Goal: Task Accomplishment & Management: Complete application form

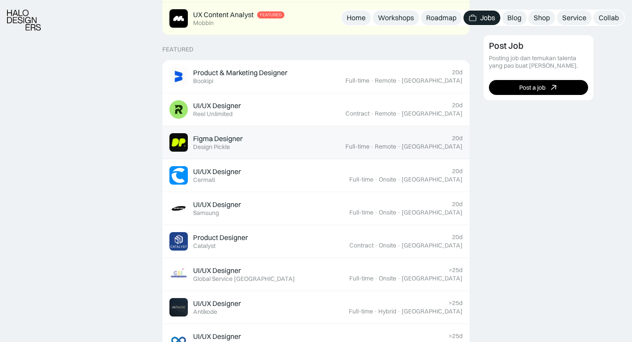
scroll to position [317, 0]
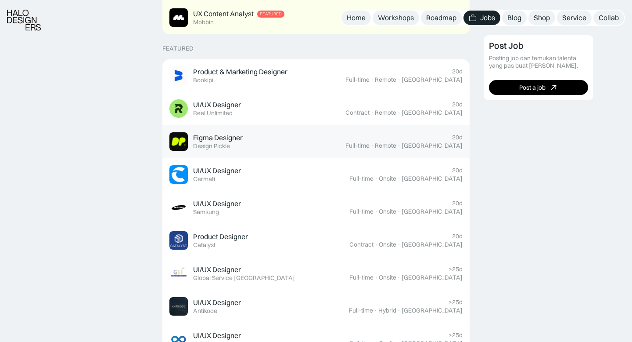
click at [307, 144] on div "Figma Designer Featured Design Pickle" at bounding box center [257, 141] width 176 height 18
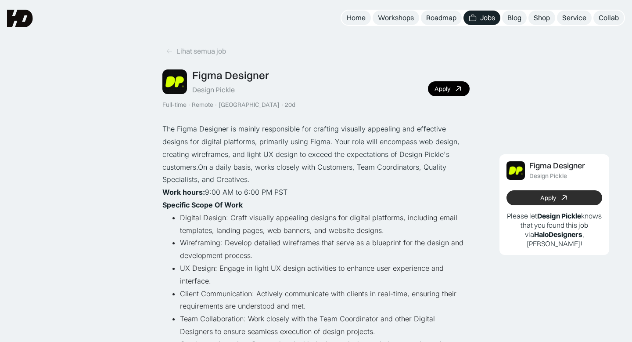
click at [573, 196] on link "Apply" at bounding box center [555, 197] width 96 height 15
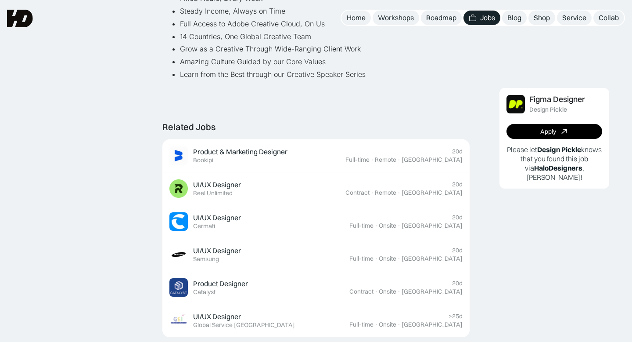
scroll to position [686, 0]
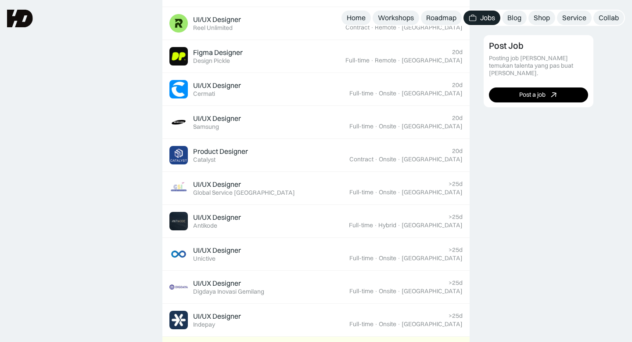
scroll to position [317, 0]
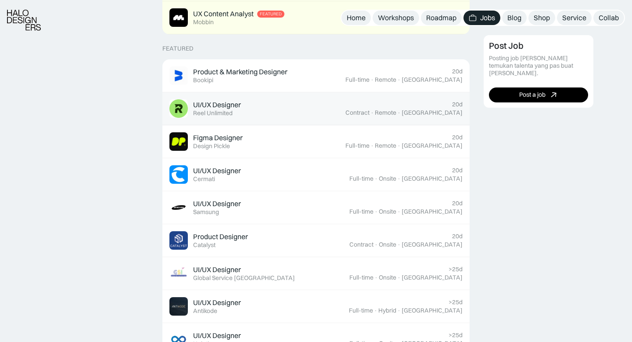
click at [212, 105] on div "UI/UX Designer" at bounding box center [217, 104] width 48 height 9
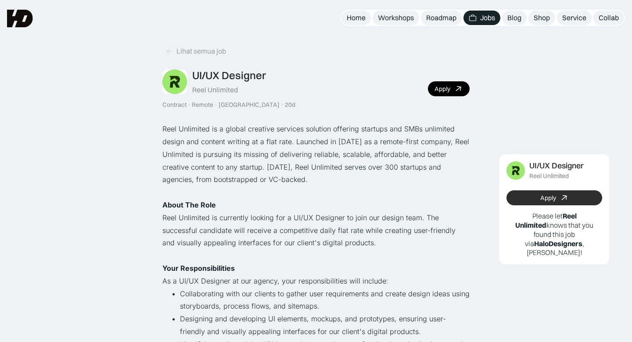
click at [542, 198] on div "Apply" at bounding box center [548, 197] width 16 height 7
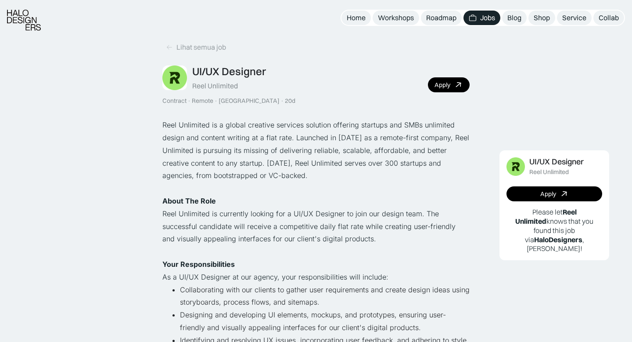
scroll to position [1, 0]
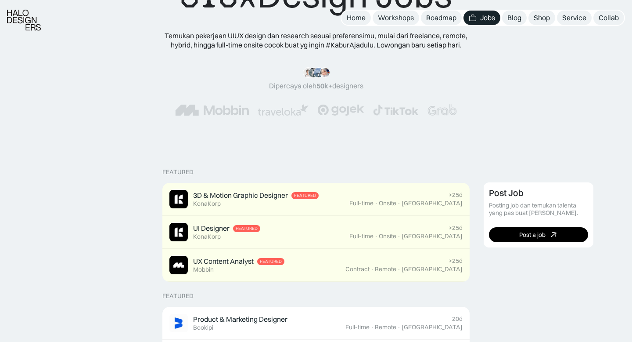
scroll to position [71, 0]
